Goal: Find specific page/section: Find specific page/section

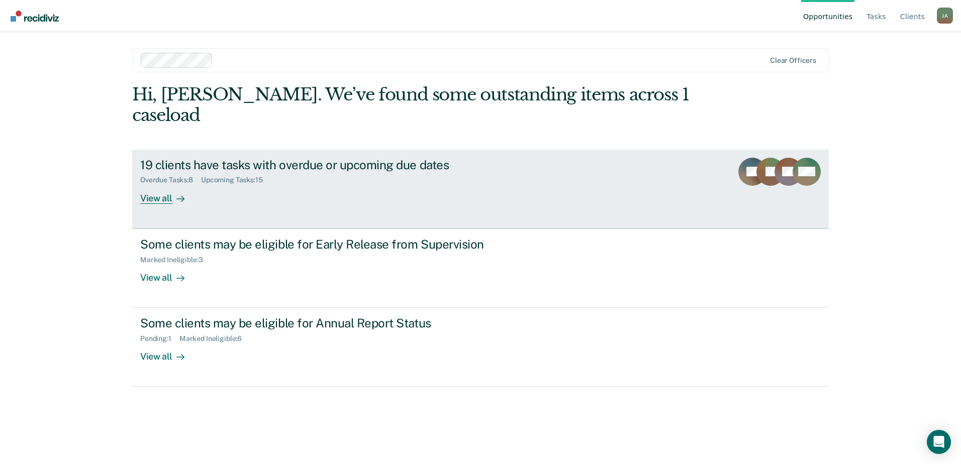
click at [181, 184] on div "View all" at bounding box center [168, 194] width 56 height 20
click at [180, 158] on div "19 clients have tasks with overdue or upcoming due dates" at bounding box center [316, 165] width 353 height 15
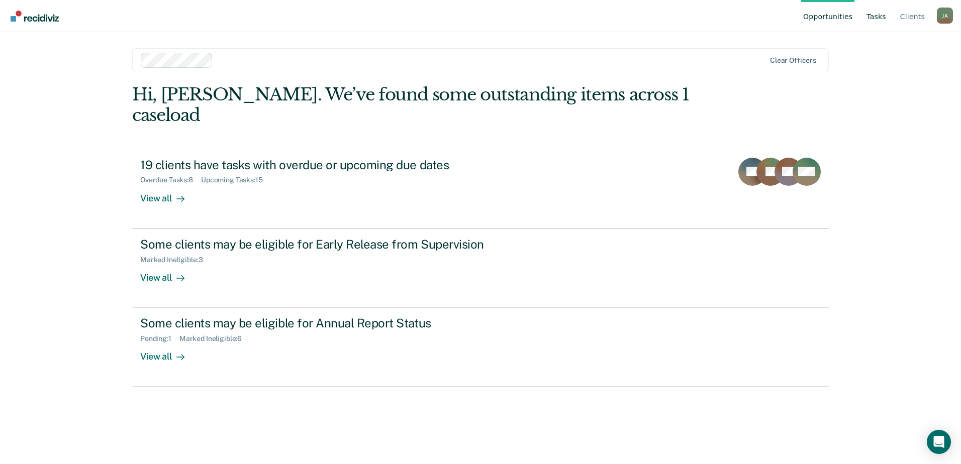
click at [880, 15] on link "Tasks" at bounding box center [876, 16] width 24 height 32
